Goal: Task Accomplishment & Management: Manage account settings

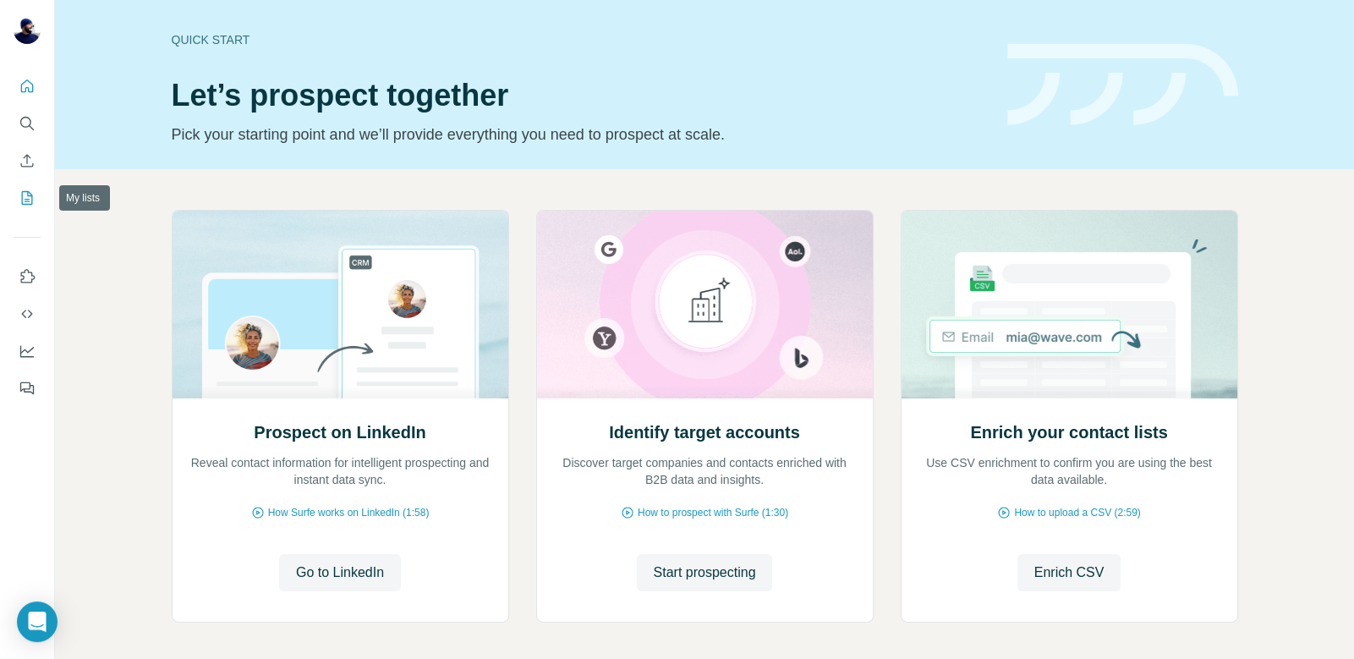
click at [25, 198] on icon "My lists" at bounding box center [27, 197] width 17 height 17
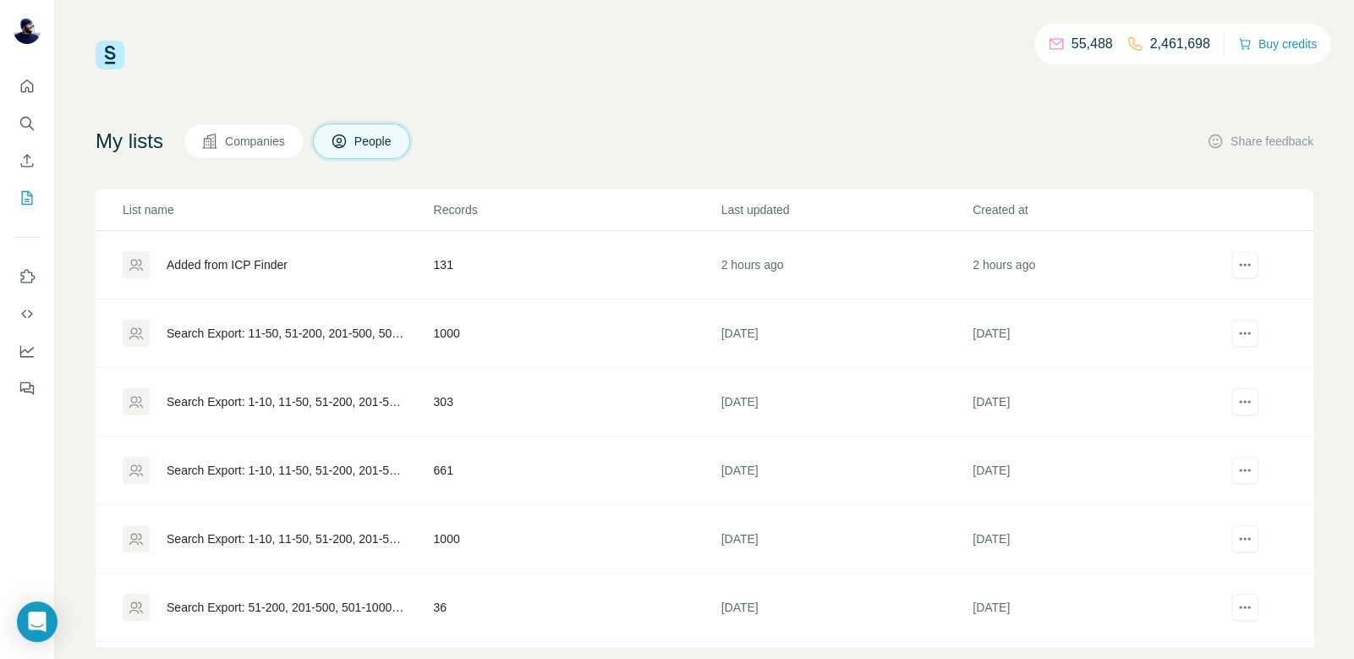
click at [275, 265] on div "Added from ICP Finder" at bounding box center [227, 264] width 121 height 17
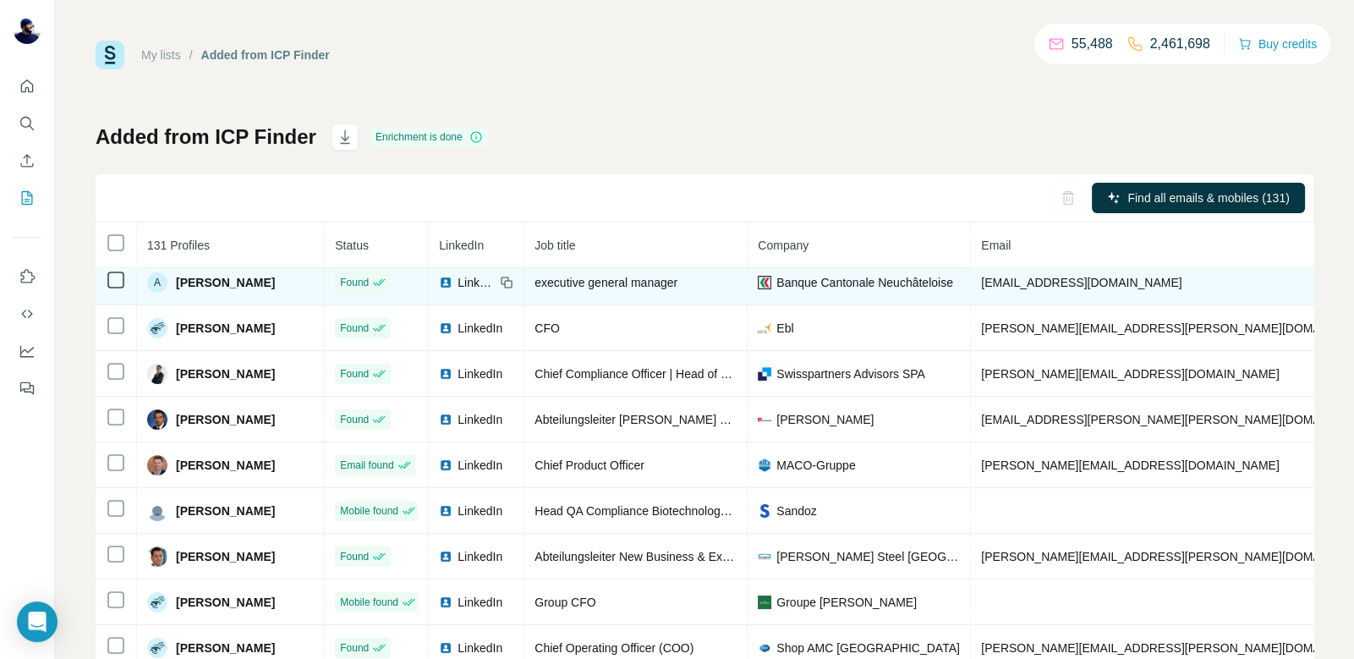
scroll to position [56, 0]
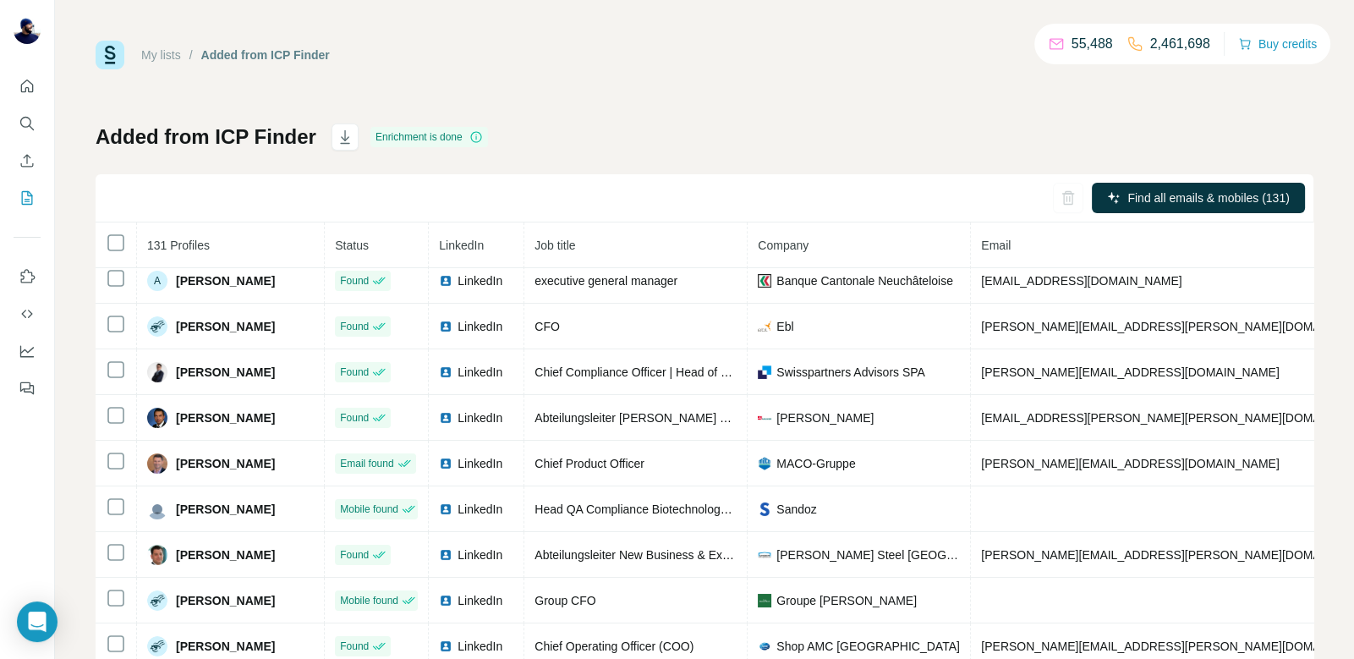
click at [813, 126] on div "Added from ICP Finder Enrichment is done Find all emails & mobiles (131) 131 Pr…" at bounding box center [705, 395] width 1218 height 545
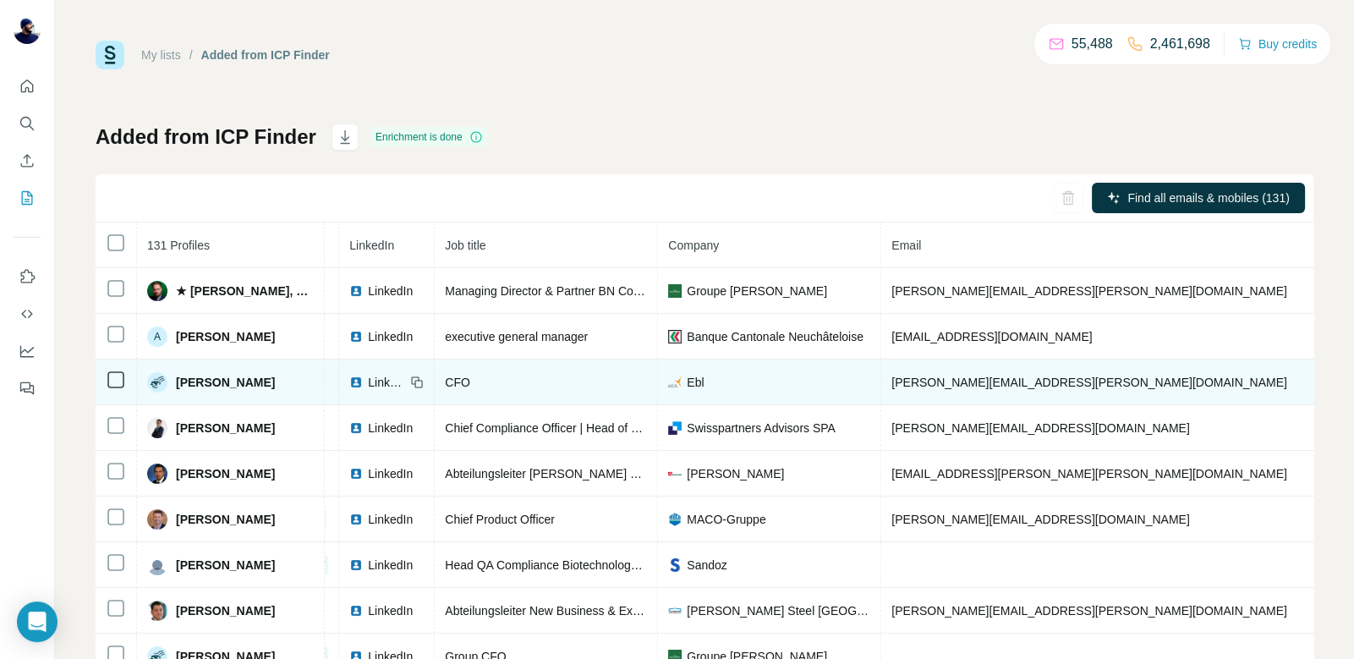
scroll to position [0, 90]
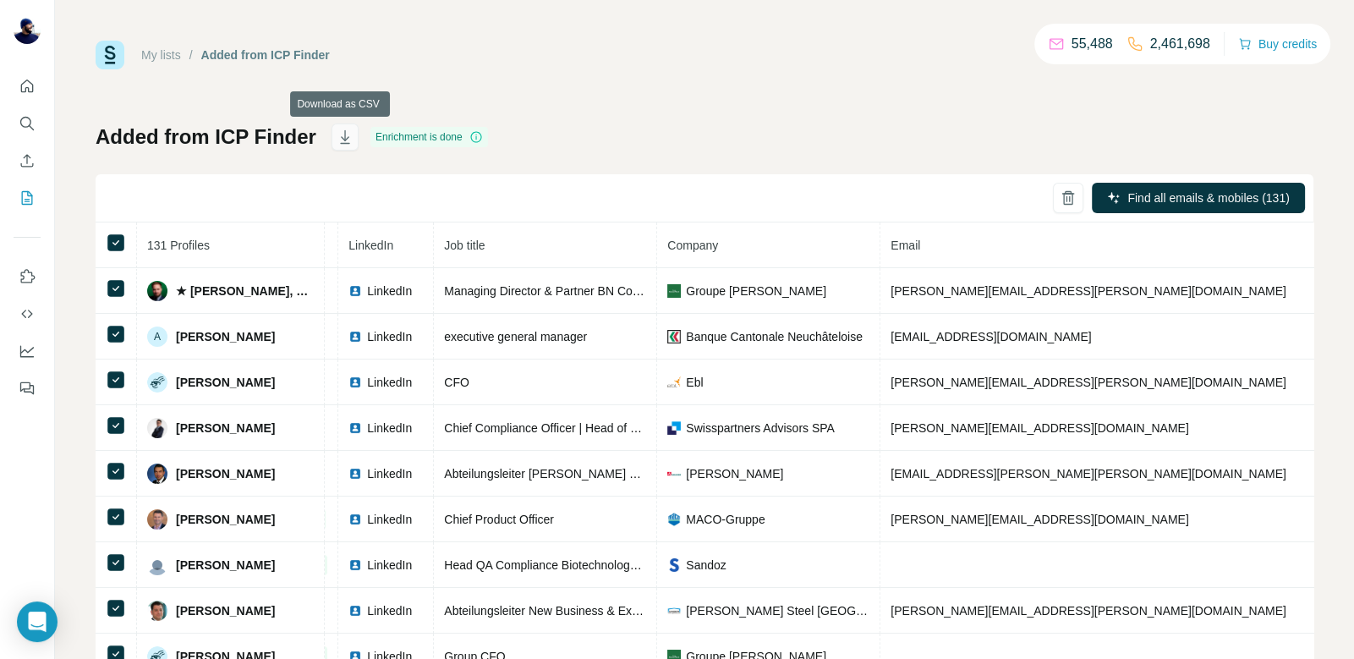
click at [348, 136] on icon "button" at bounding box center [345, 137] width 17 height 17
